Goal: Browse casually: Explore the website without a specific task or goal

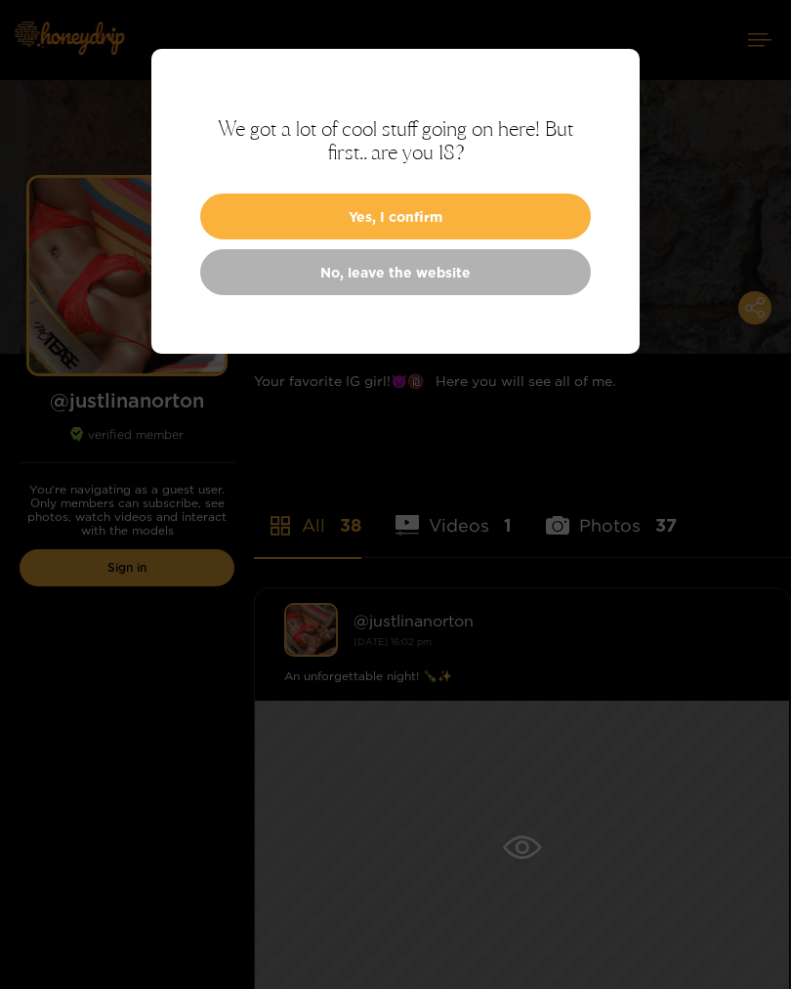
click at [512, 215] on button "Yes, I confirm" at bounding box center [395, 216] width 391 height 46
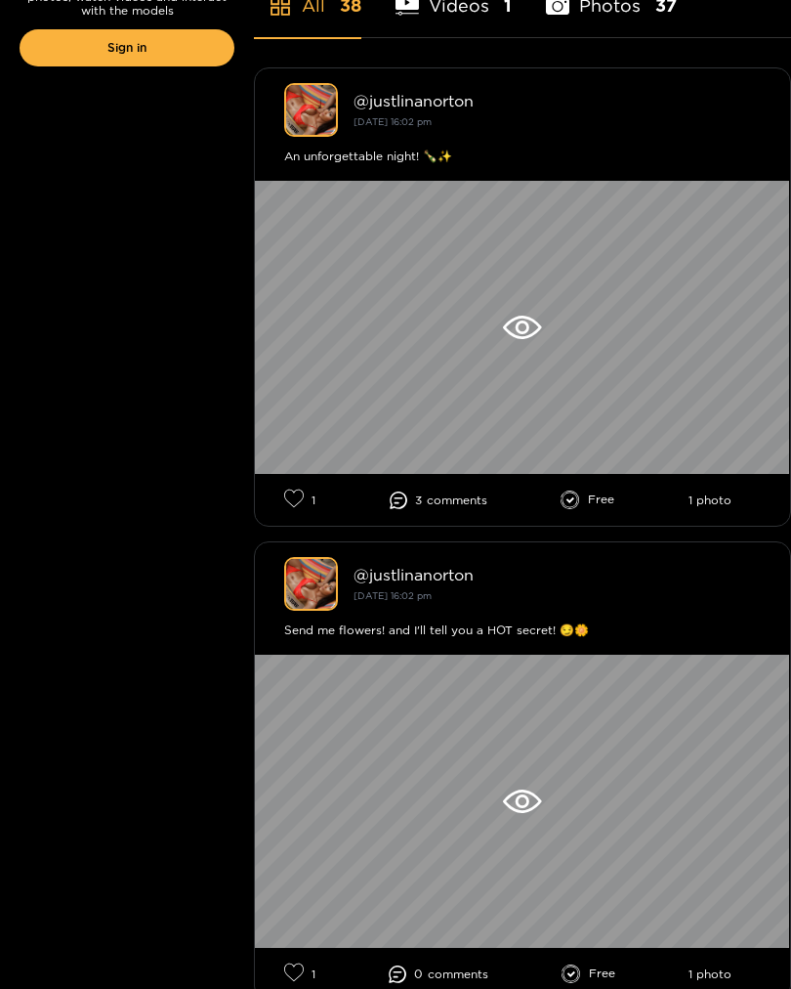
scroll to position [520, 0]
click at [531, 345] on div at bounding box center [522, 327] width 535 height 293
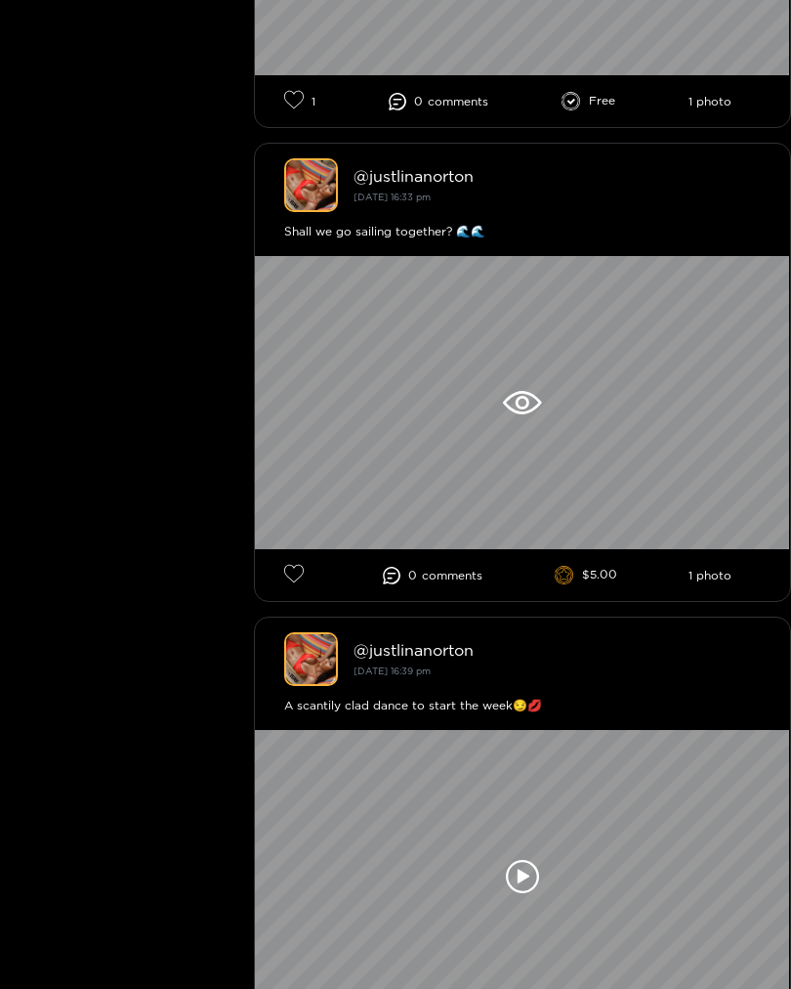
scroll to position [5184, 0]
click at [529, 409] on icon at bounding box center [523, 403] width 14 height 14
